Goal: Information Seeking & Learning: Learn about a topic

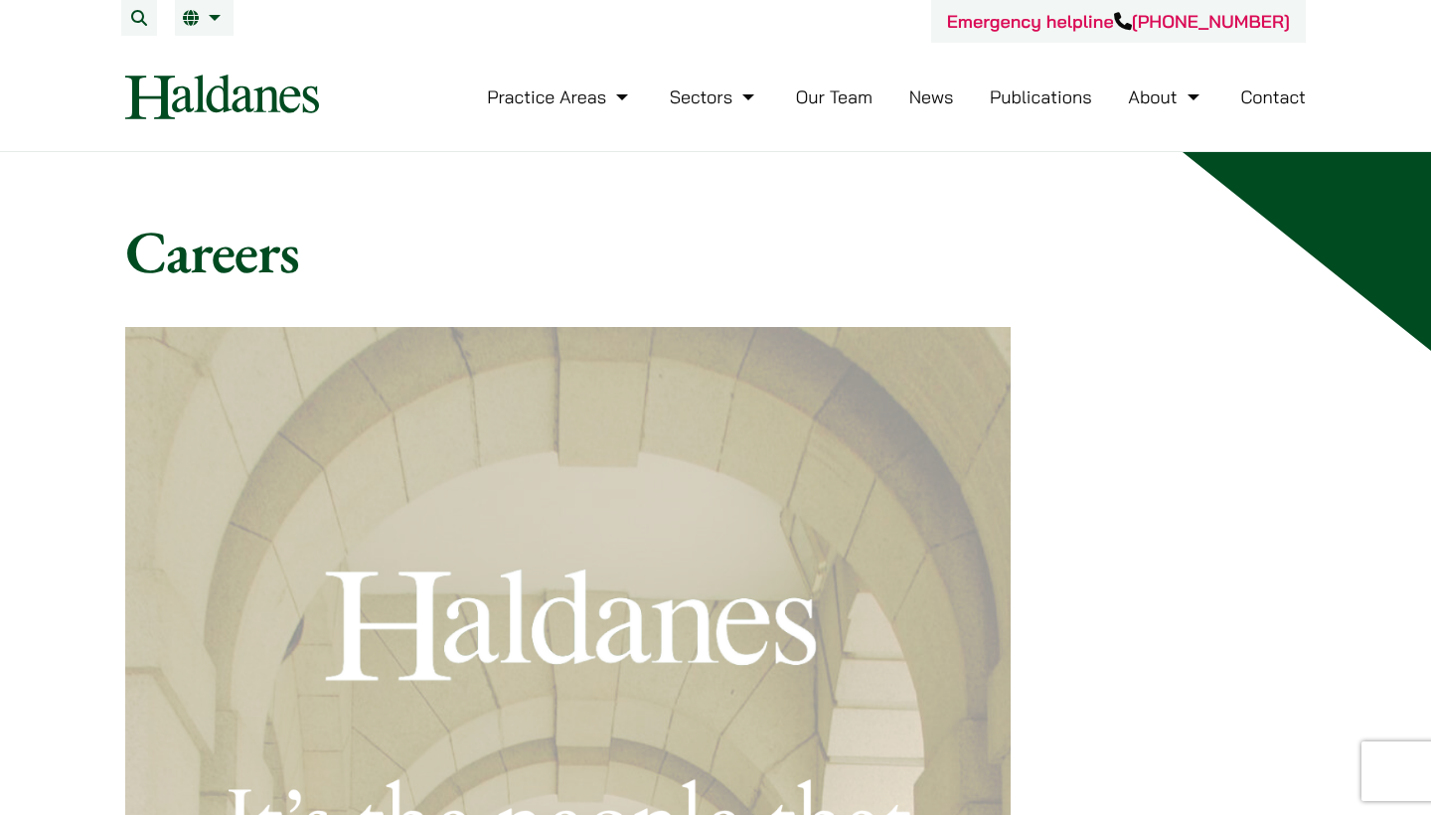
scroll to position [1912, 111]
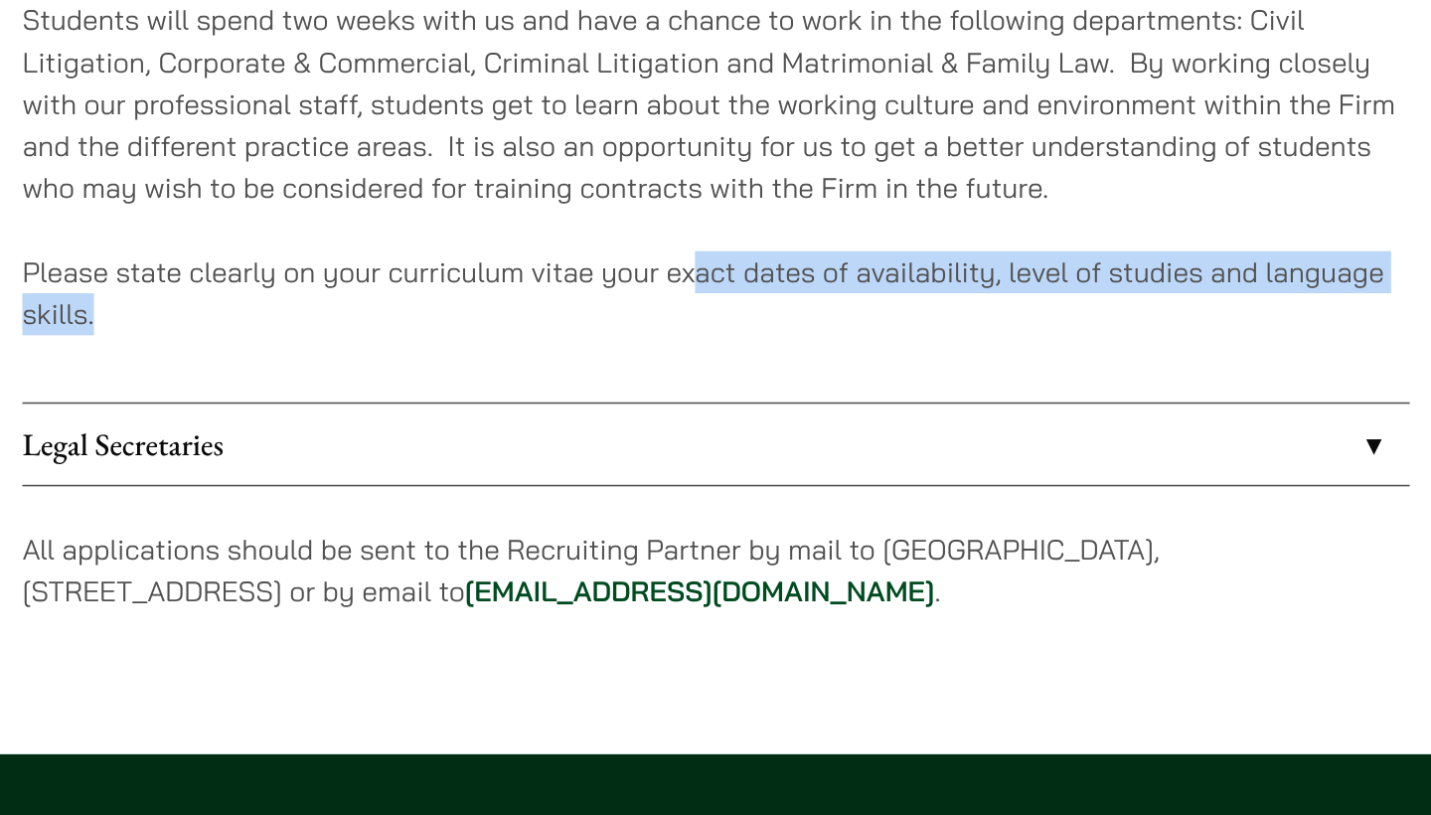
drag, startPoint x: 540, startPoint y: 400, endPoint x: 442, endPoint y: 368, distance: 102.7
click at [442, 368] on p "Please state clearly on your curriculum vitae your exact dates of availability,…" at bounding box center [567, 388] width 885 height 54
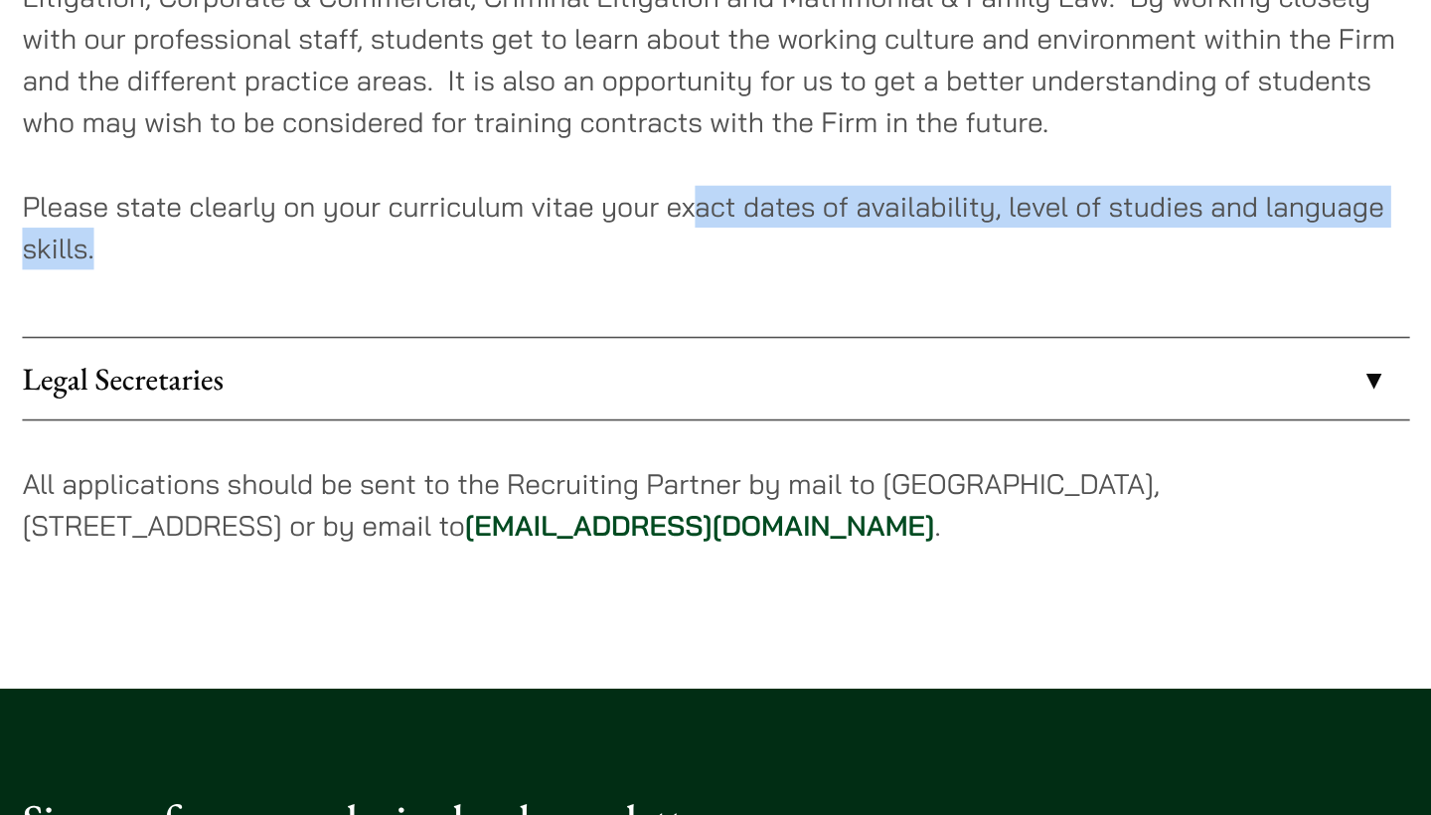
scroll to position [1912, 0]
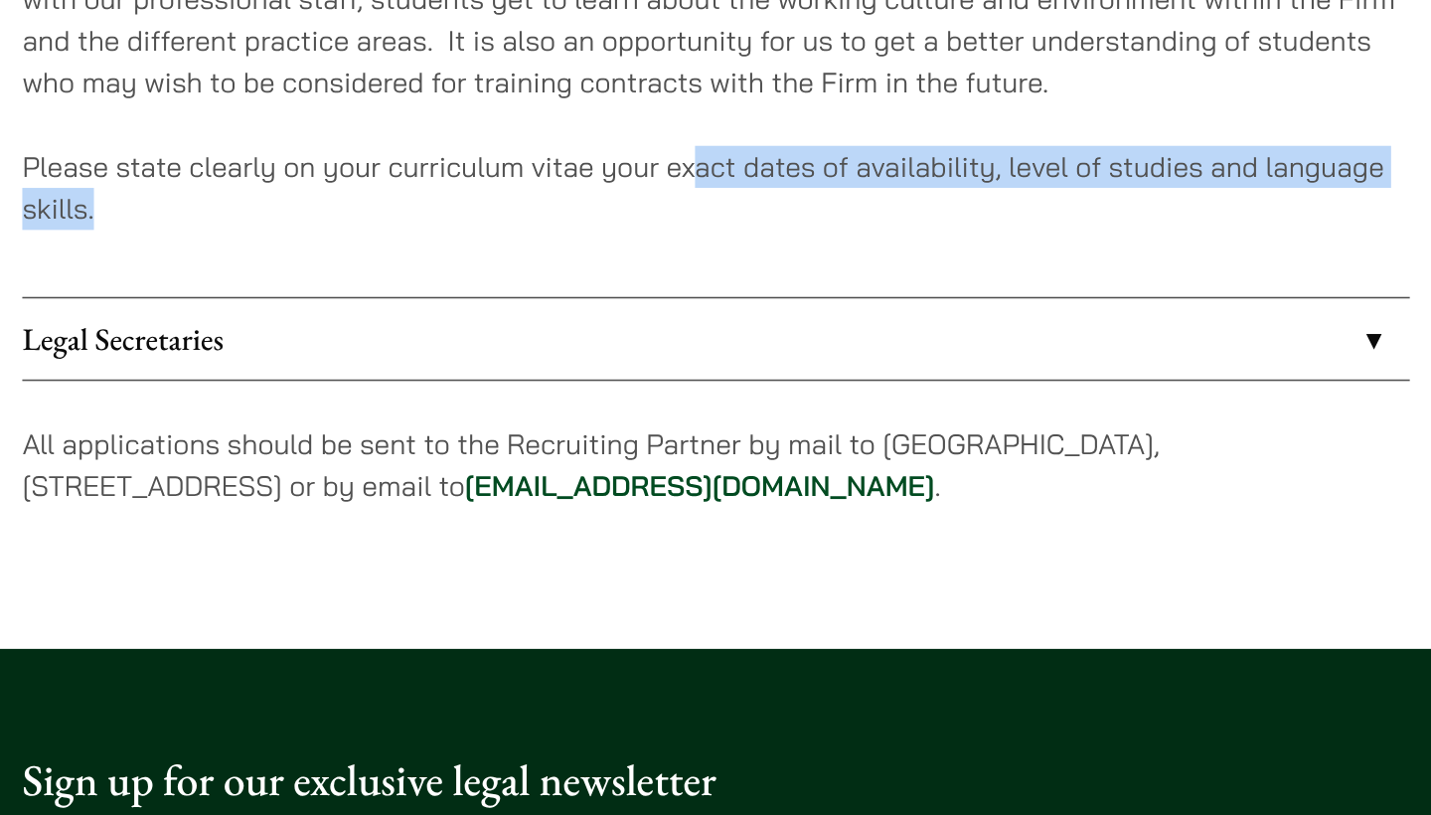
click at [309, 458] on link "Legal Secretaries" at bounding box center [567, 484] width 885 height 52
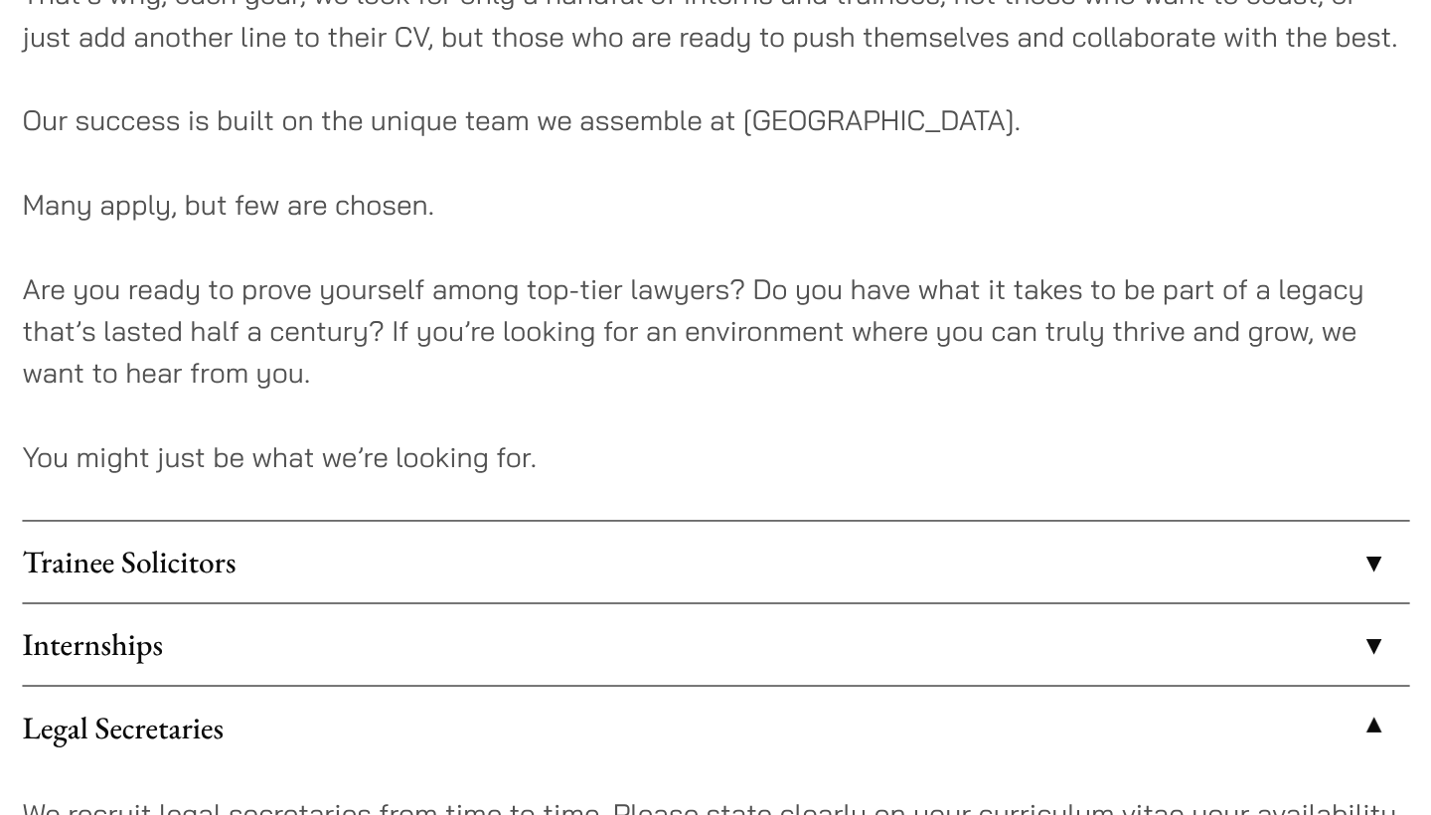
scroll to position [1518, 0]
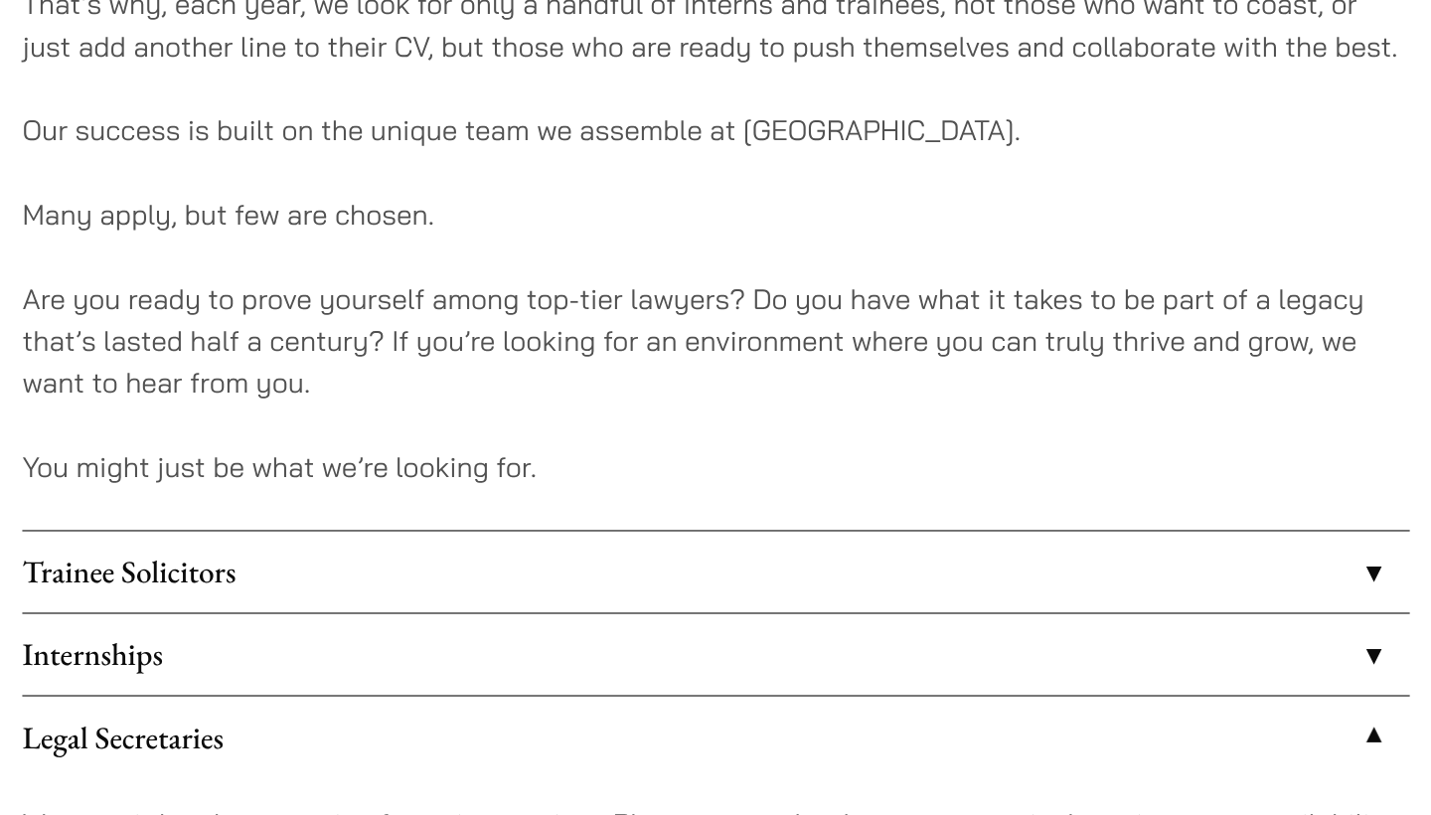
click at [258, 404] on link "Internships" at bounding box center [567, 417] width 885 height 52
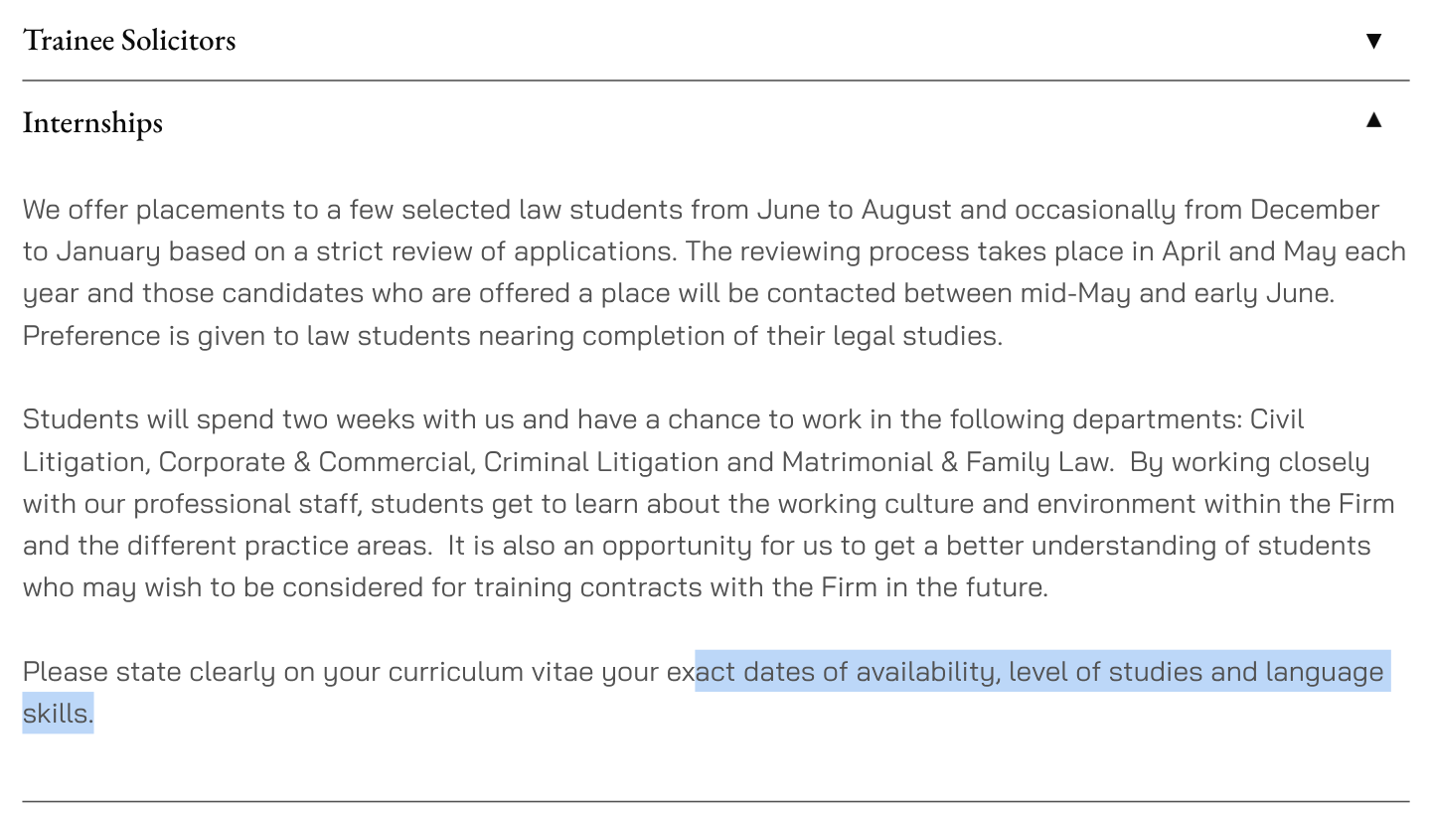
scroll to position [1570, 0]
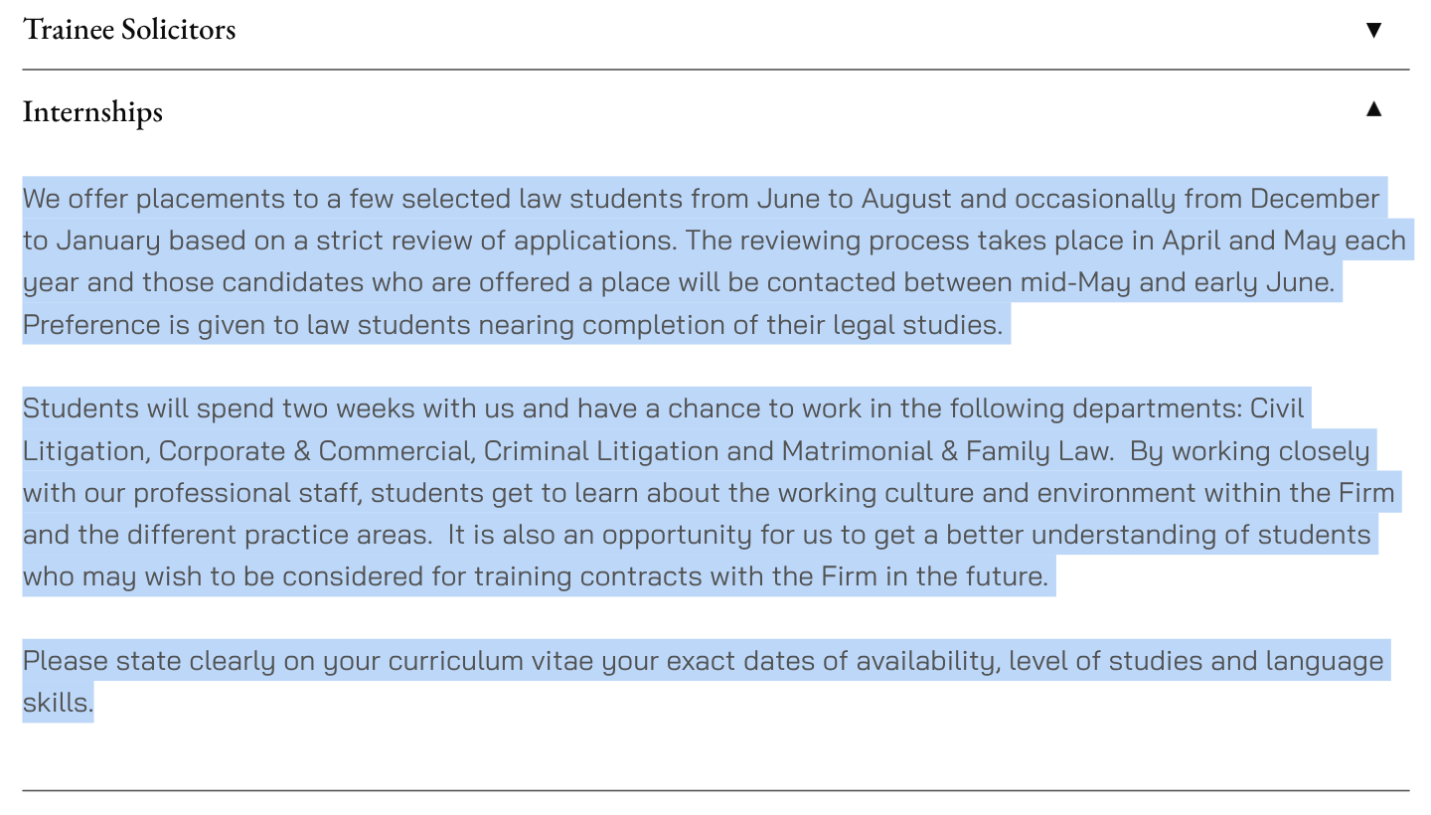
drag, startPoint x: 205, startPoint y: 462, endPoint x: 11, endPoint y: 125, distance: 388.6
click at [125, 541] on p "Students will spend two weeks with us and have a chance to work in the followin…" at bounding box center [567, 608] width 885 height 134
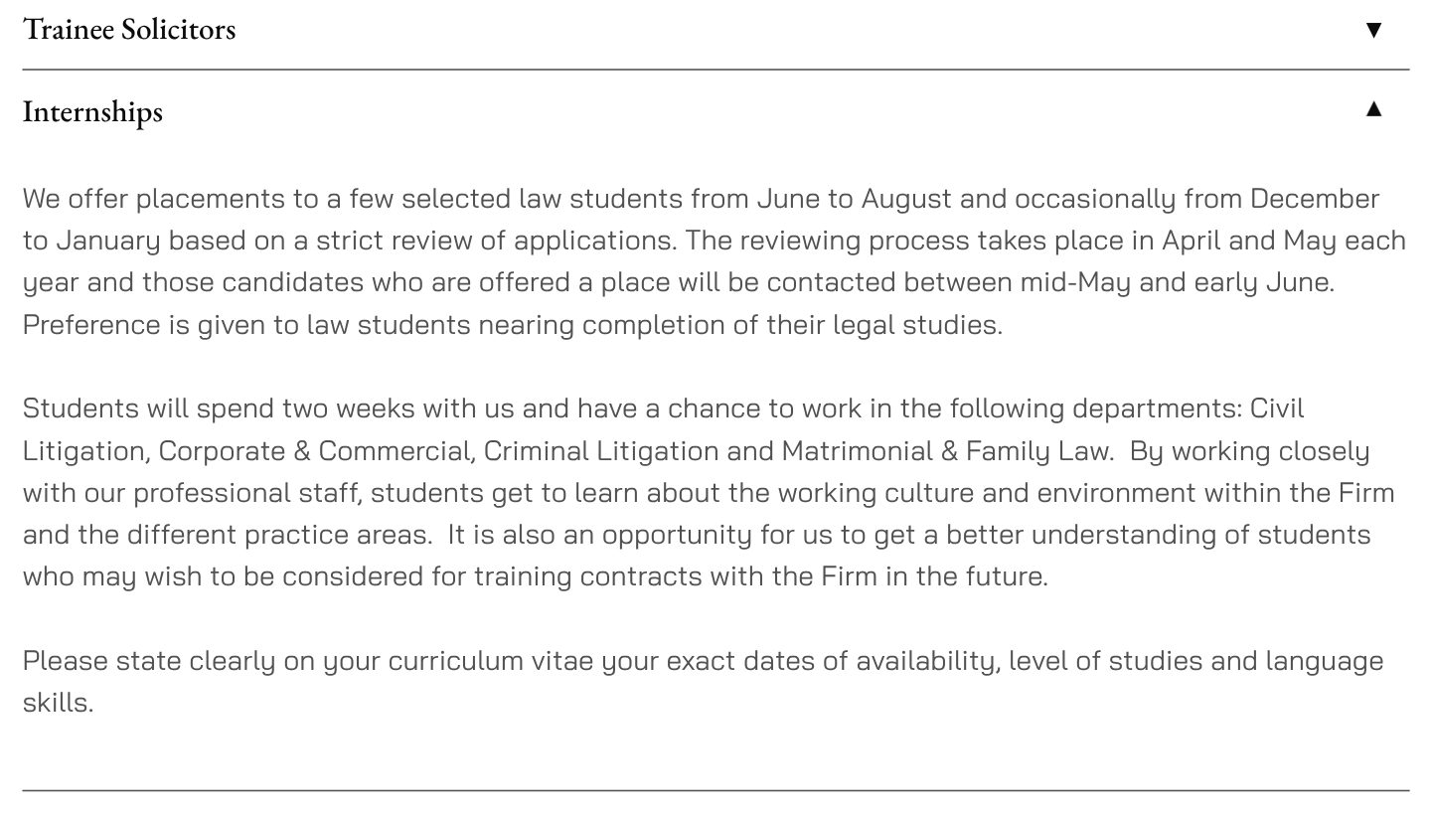
click at [125, 541] on p "Students will spend two weeks with us and have a chance to work in the followin…" at bounding box center [567, 608] width 885 height 134
click at [125, 391] on div "We offer placements to a few selected law students from June to August and occa…" at bounding box center [567, 594] width 885 height 407
